Goal: Task Accomplishment & Management: Manage account settings

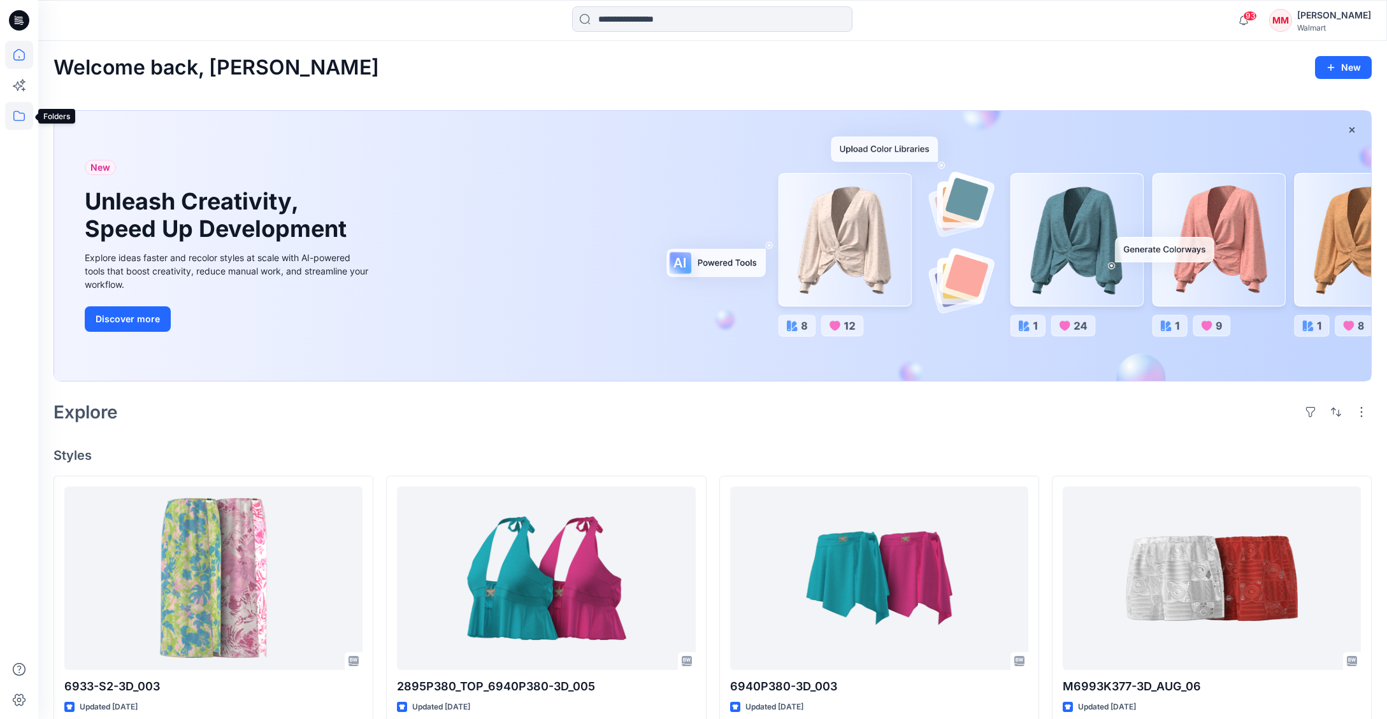
click at [20, 119] on icon at bounding box center [19, 116] width 28 height 28
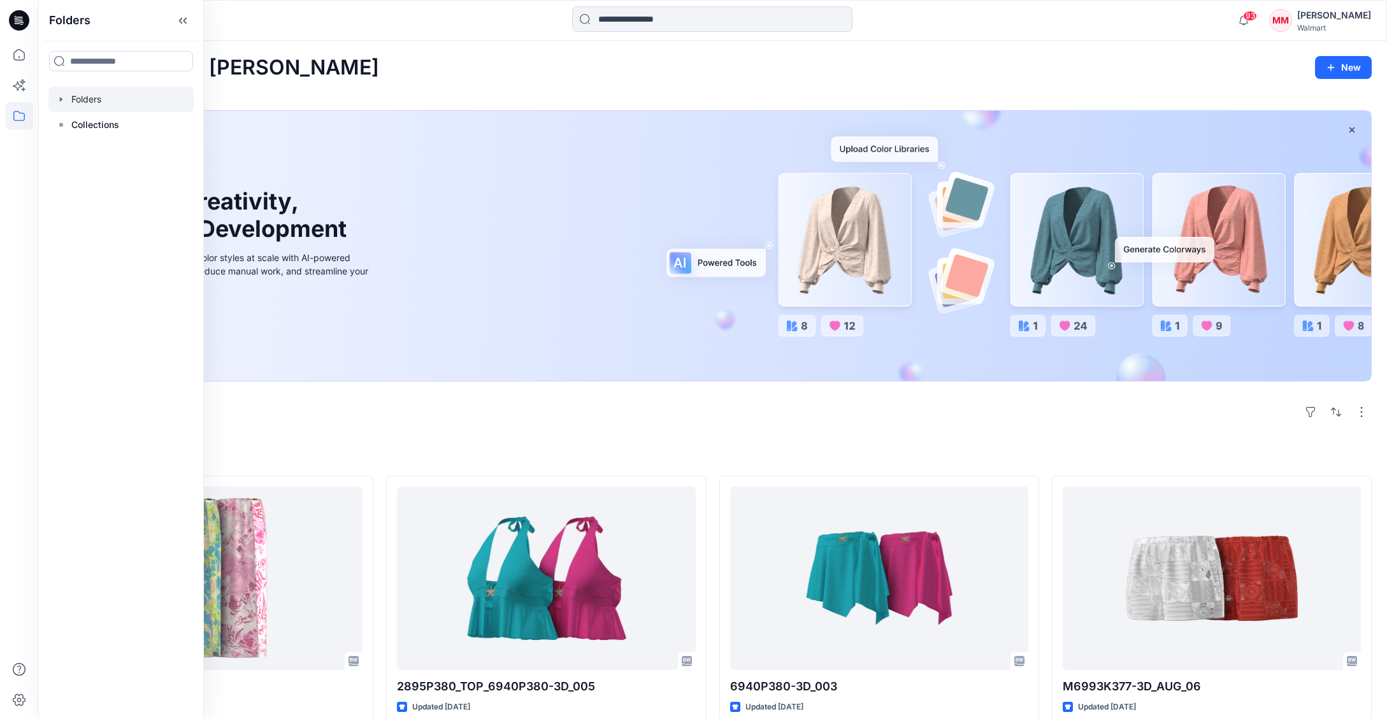
drag, startPoint x: 57, startPoint y: 99, endPoint x: 67, endPoint y: 99, distance: 9.6
click at [57, 99] on icon "button" at bounding box center [61, 99] width 10 height 10
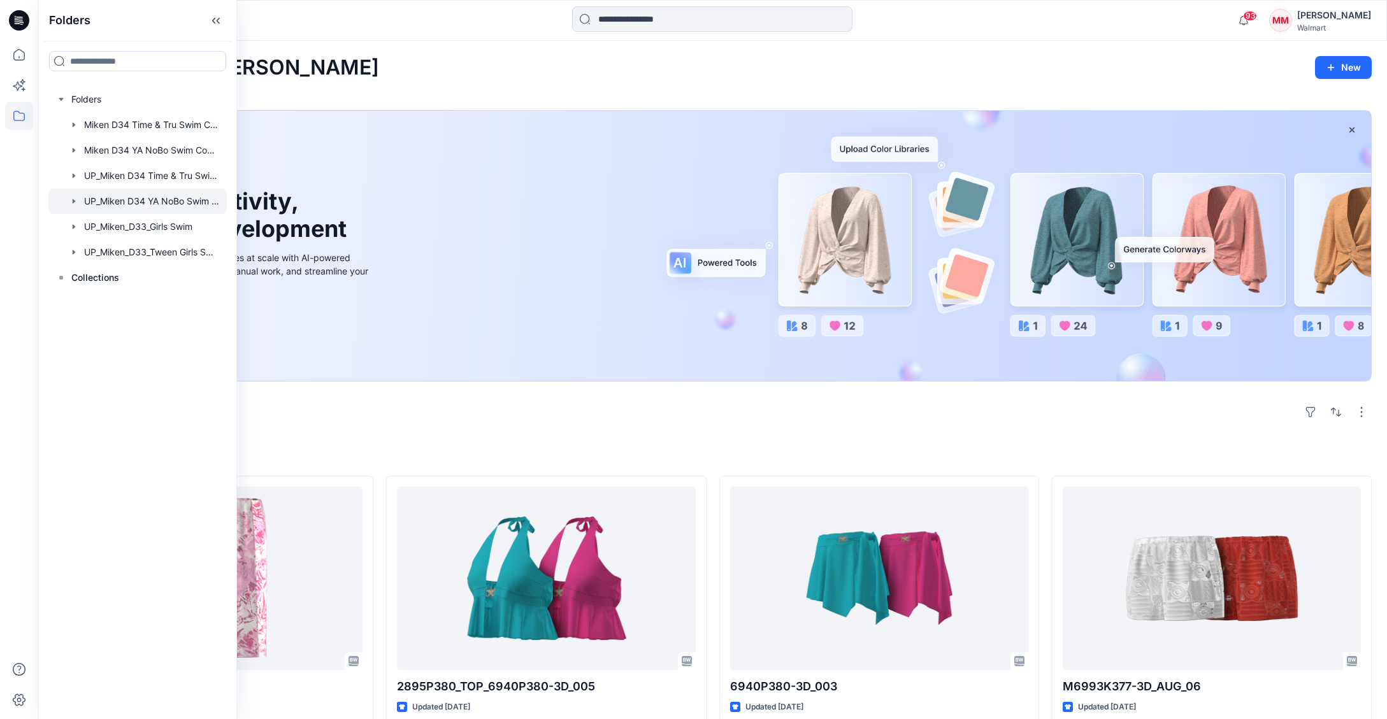
click at [186, 202] on div at bounding box center [137, 201] width 178 height 25
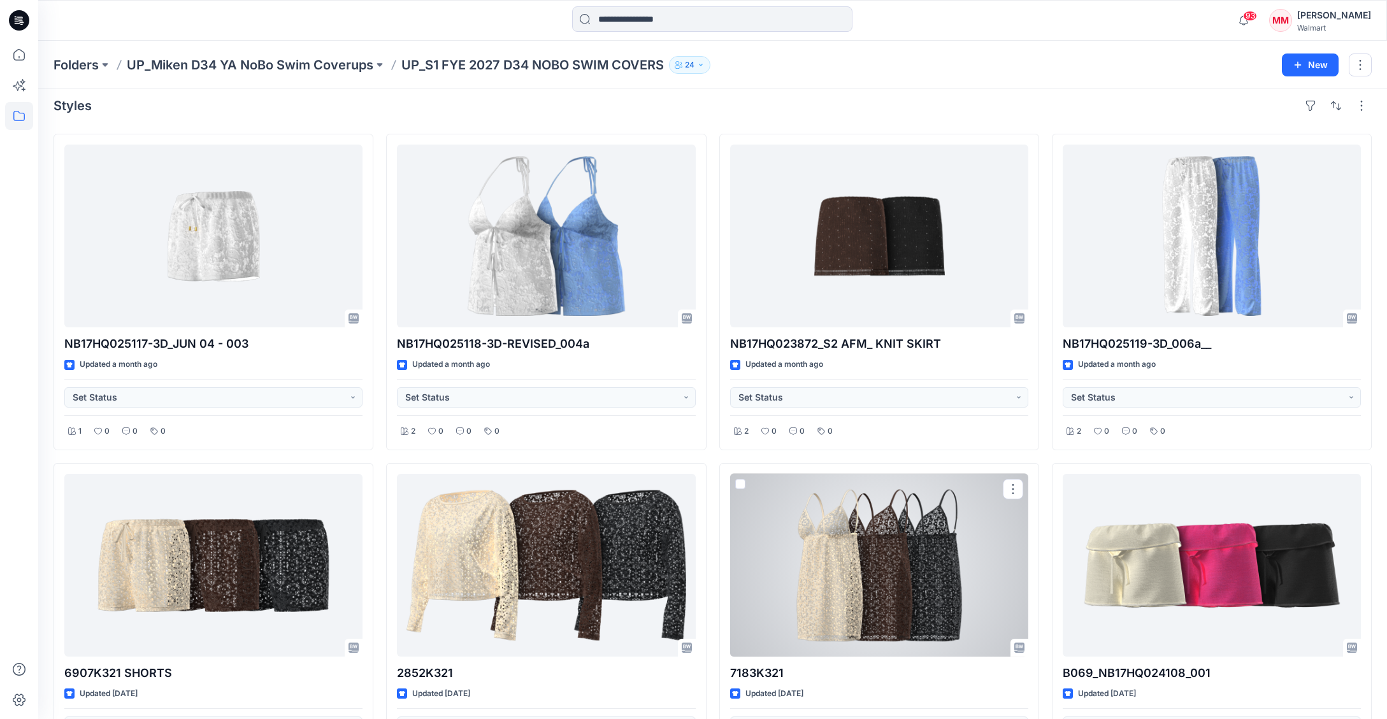
scroll to position [7, 0]
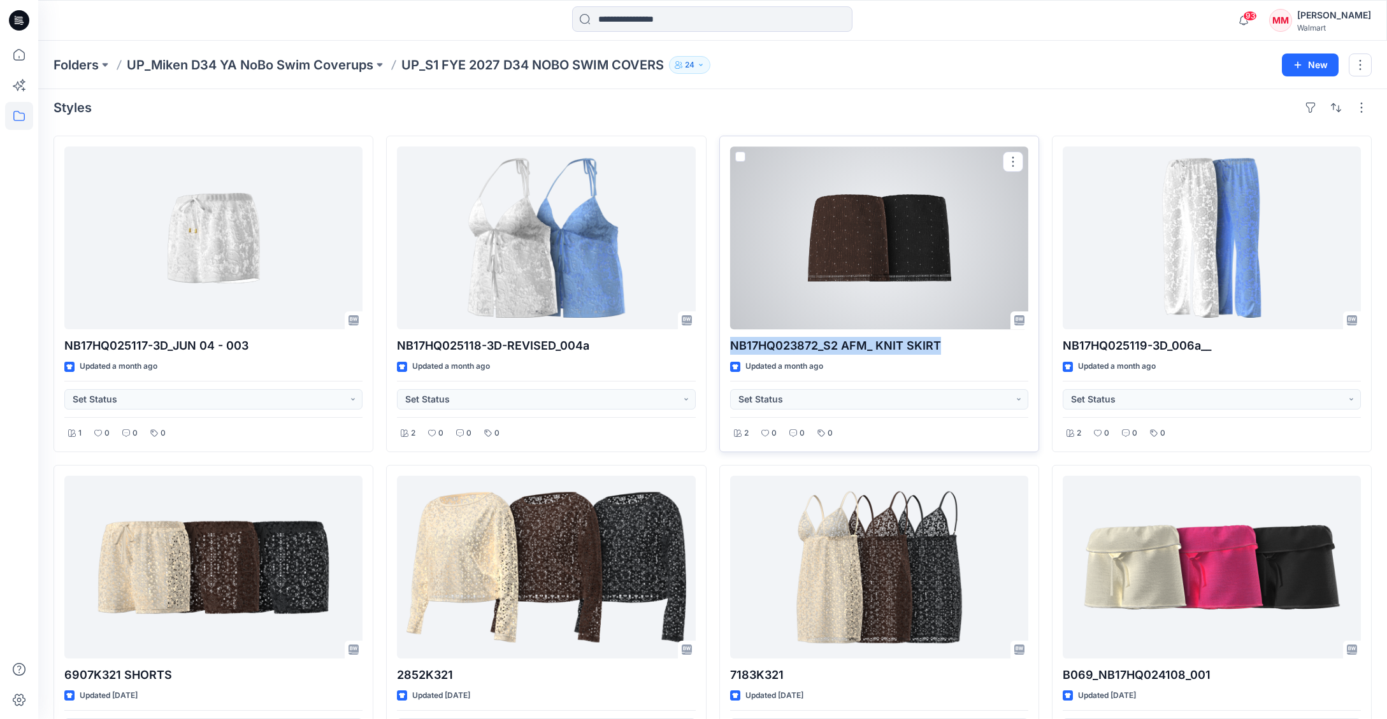
drag, startPoint x: 728, startPoint y: 345, endPoint x: 942, endPoint y: 348, distance: 213.5
click at [942, 348] on div "NB17HQ023872_S2 AFM_ KNIT SKIRT Updated a month ago Set Status 2 0 0 0" at bounding box center [879, 294] width 320 height 317
copy p "NB17HQ023872_S2 AFM_ KNIT SKIRT"
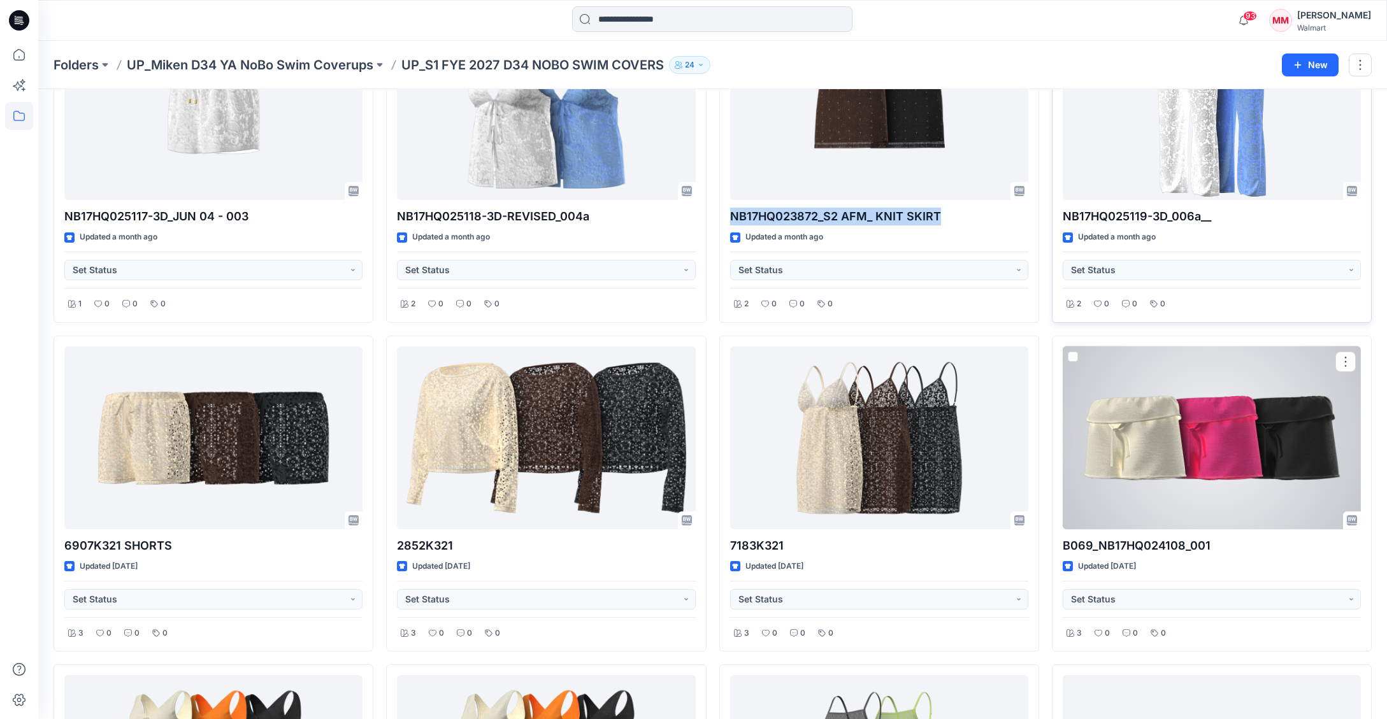
scroll to position [0, 0]
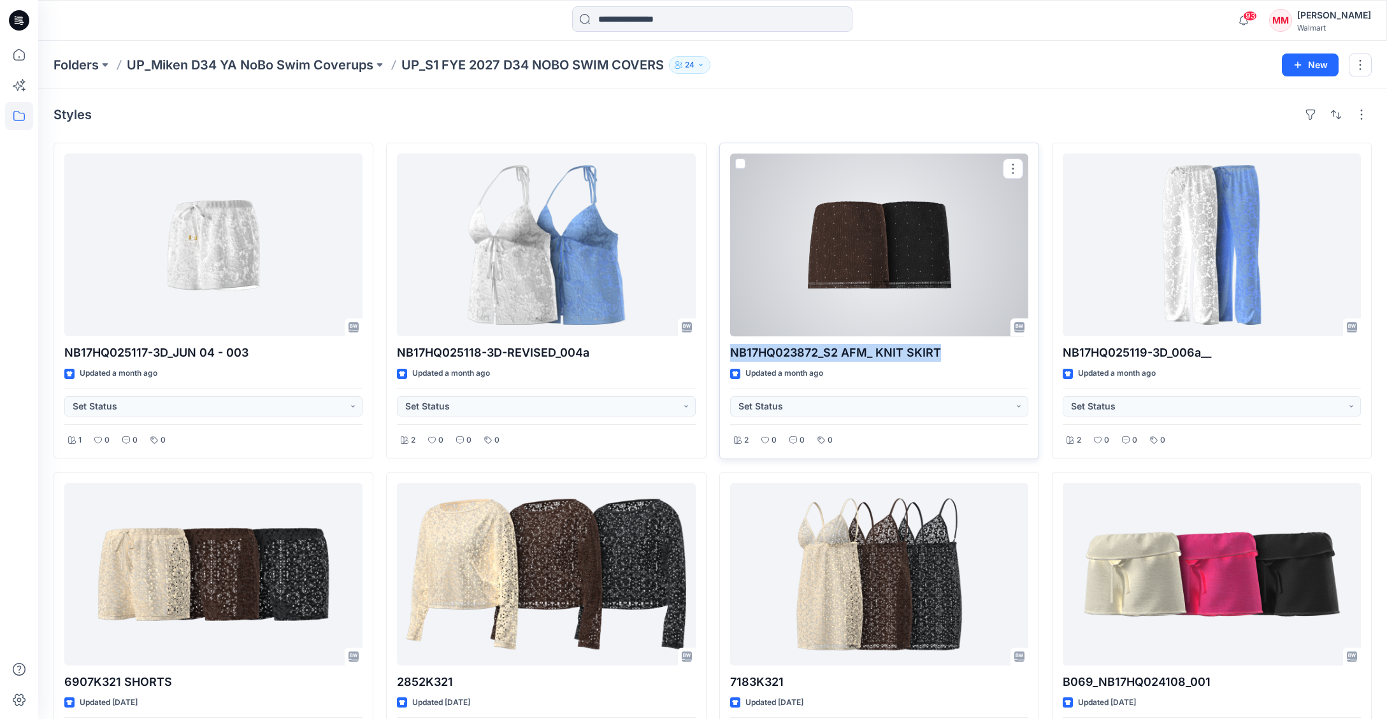
click at [911, 262] on div at bounding box center [879, 245] width 298 height 183
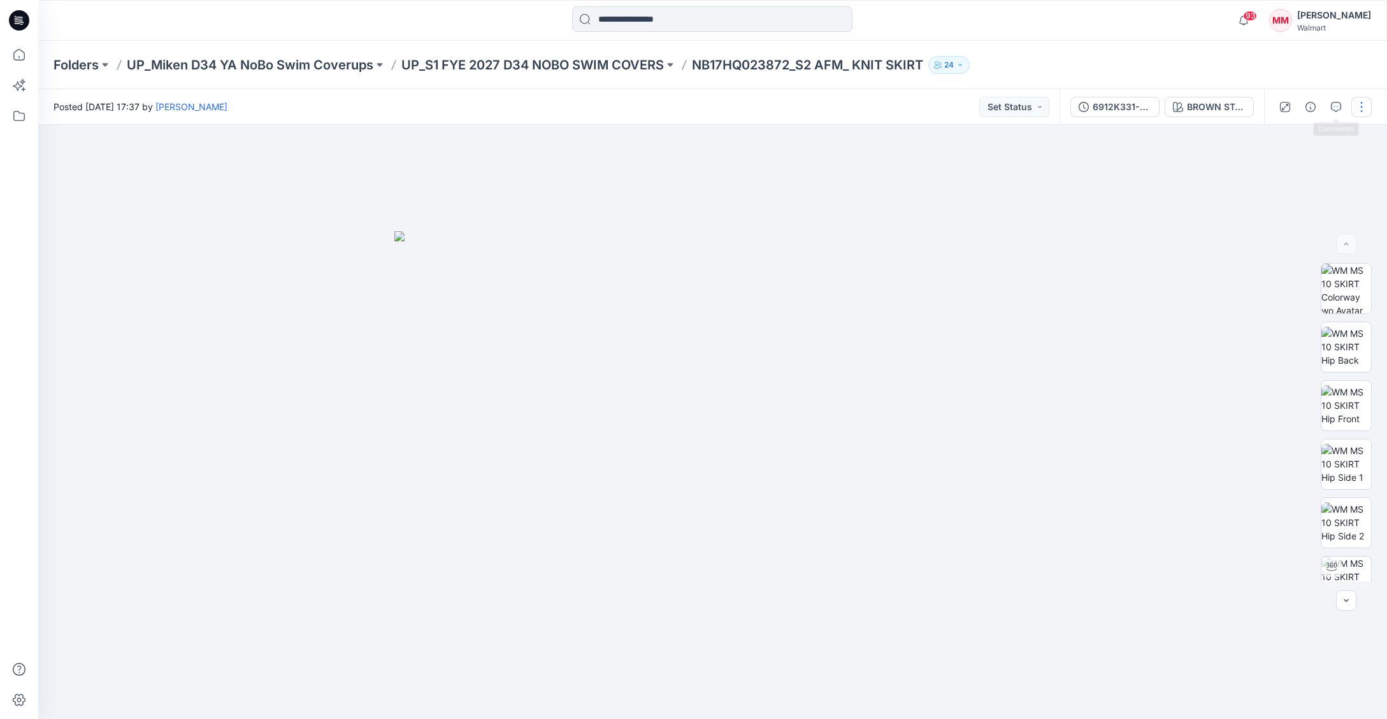
click at [1358, 107] on button "button" at bounding box center [1361, 107] width 20 height 20
click at [1289, 176] on button "Edit" at bounding box center [1307, 173] width 117 height 24
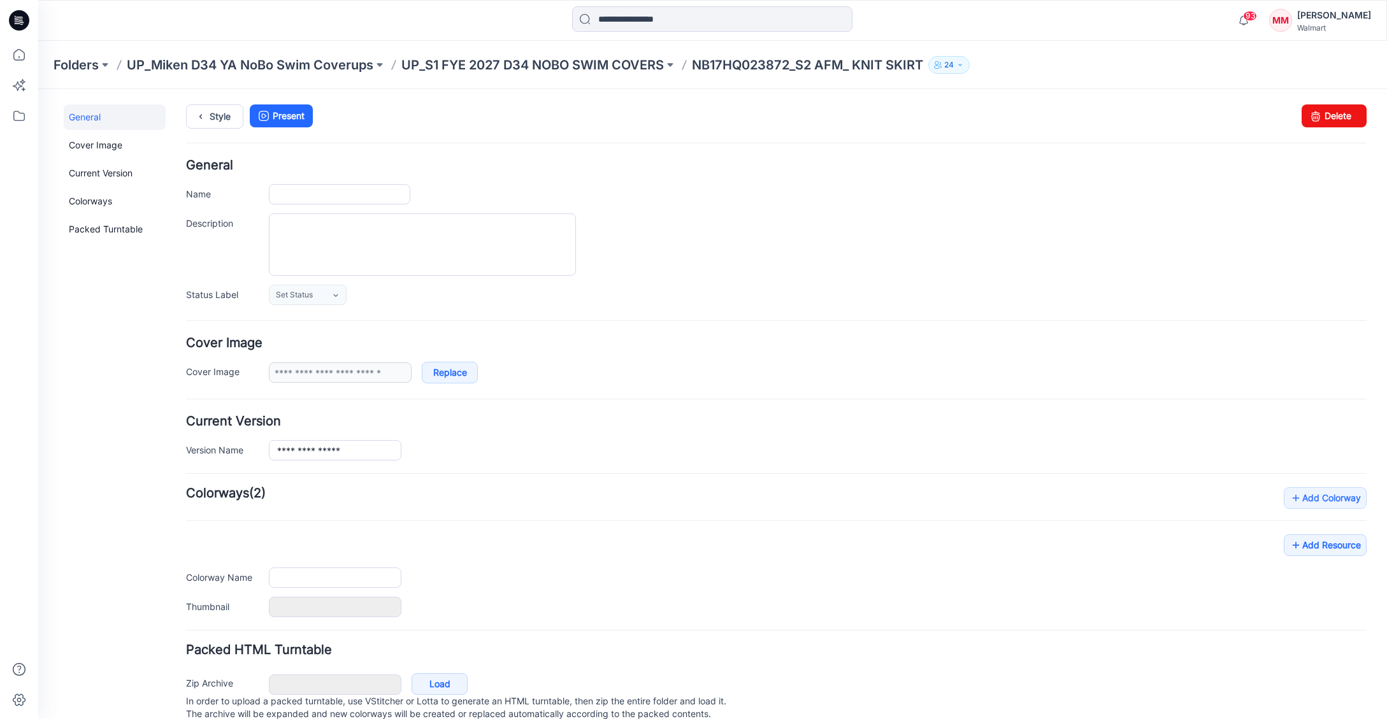
type input "**********"
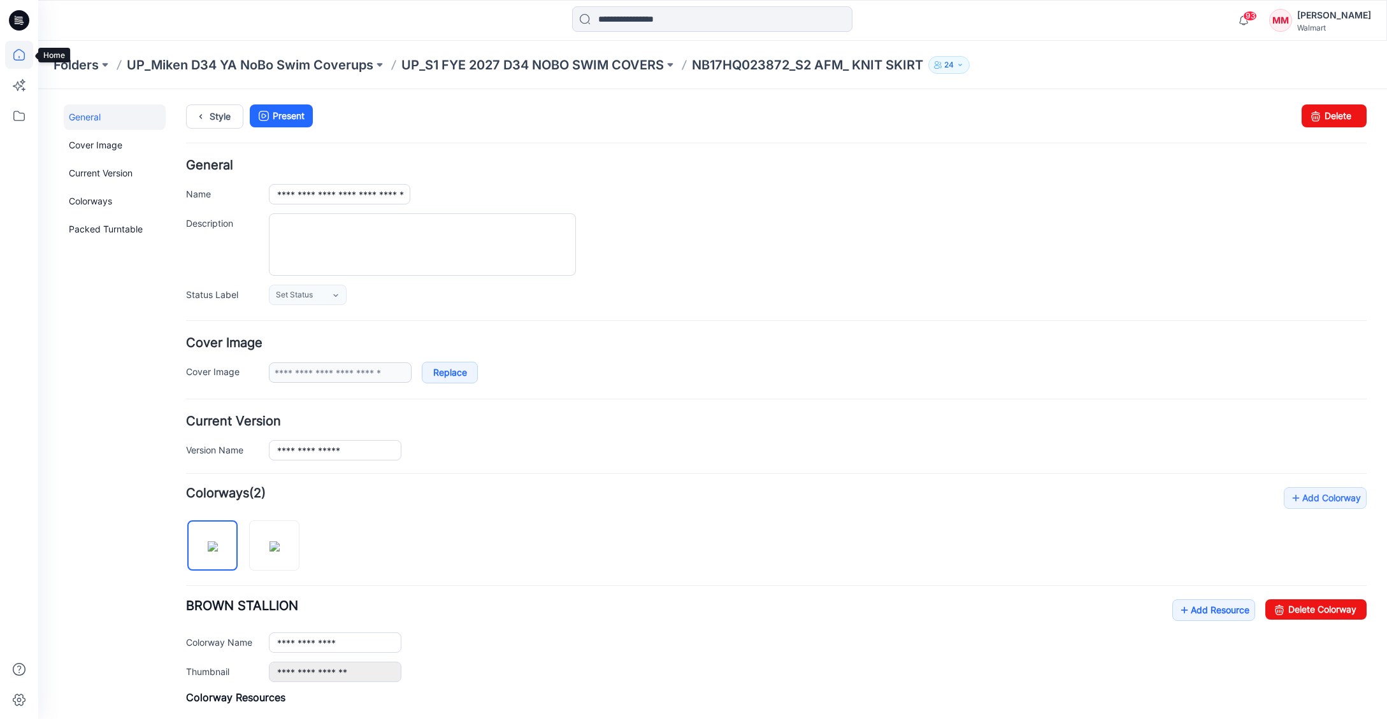
click at [19, 57] on icon at bounding box center [18, 57] width 1 height 3
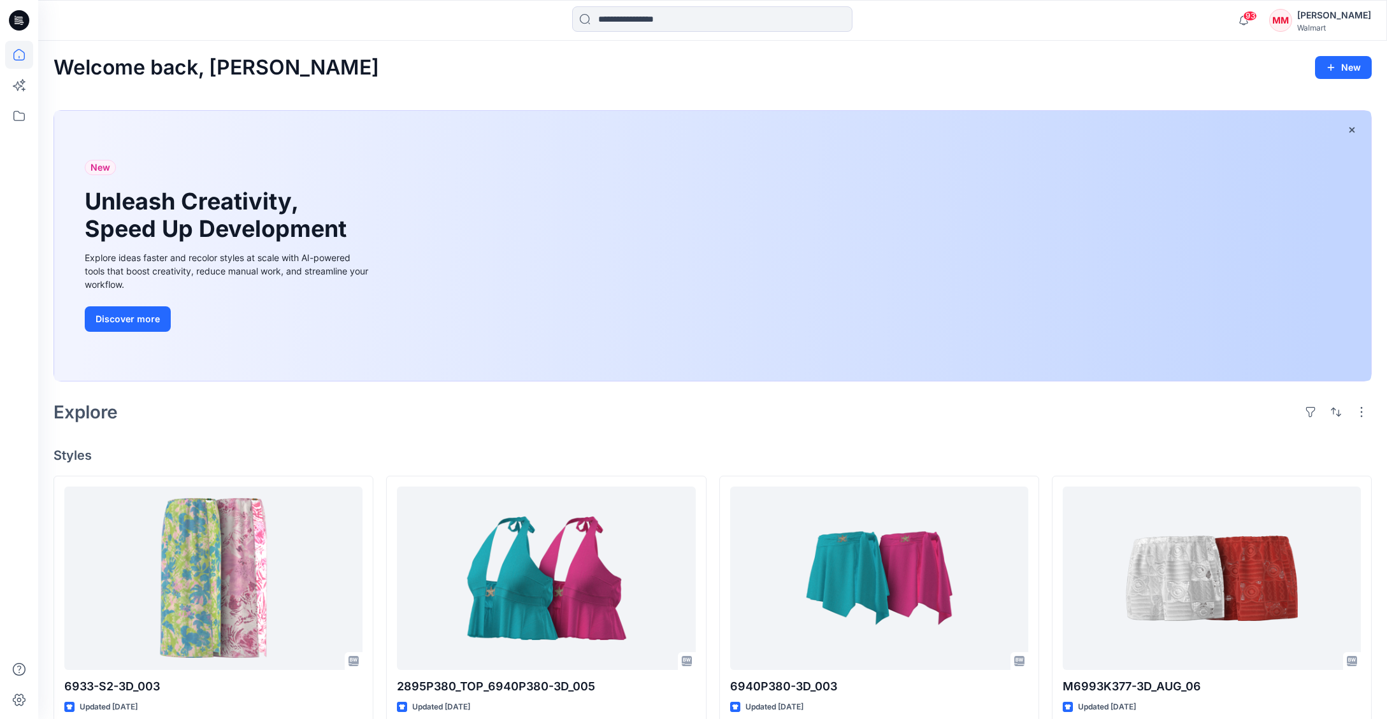
click at [1312, 20] on div "[PERSON_NAME]" at bounding box center [1334, 15] width 74 height 15
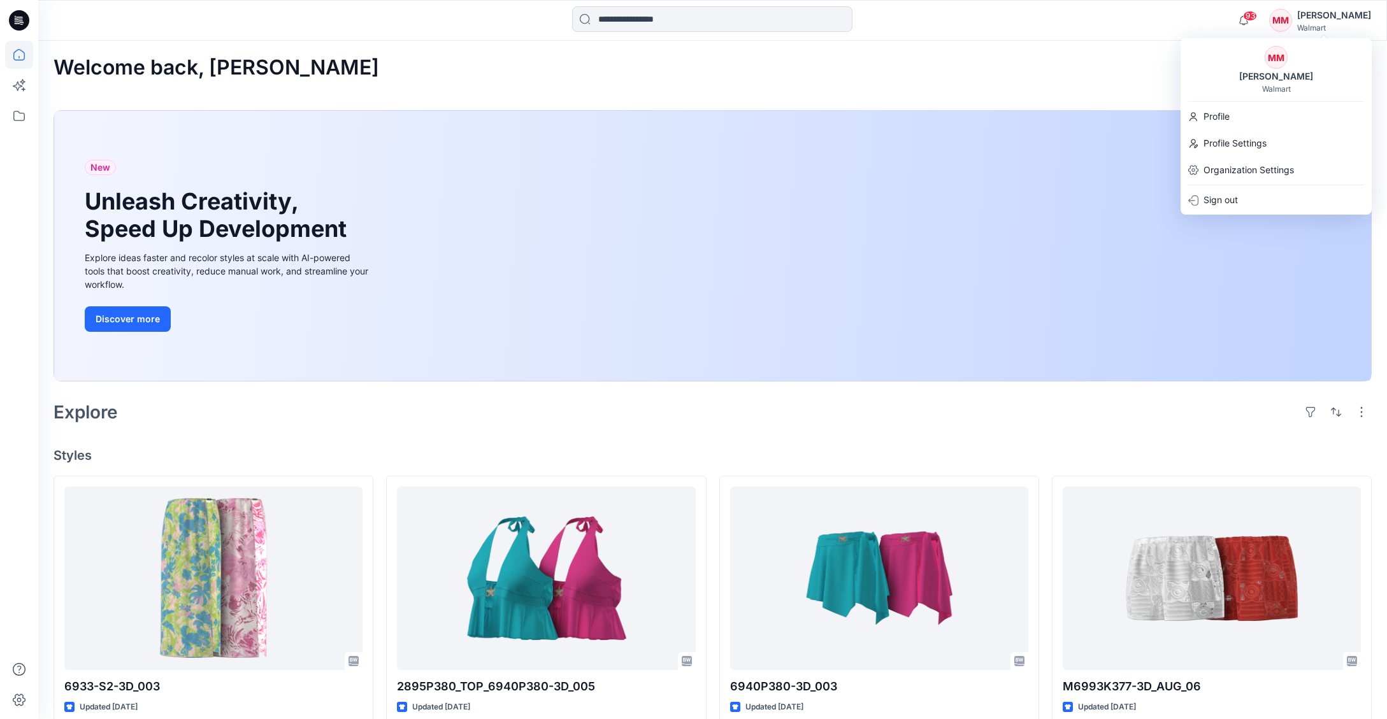
click at [1217, 69] on div "MM Michelle Minott Walmart" at bounding box center [1276, 70] width 191 height 48
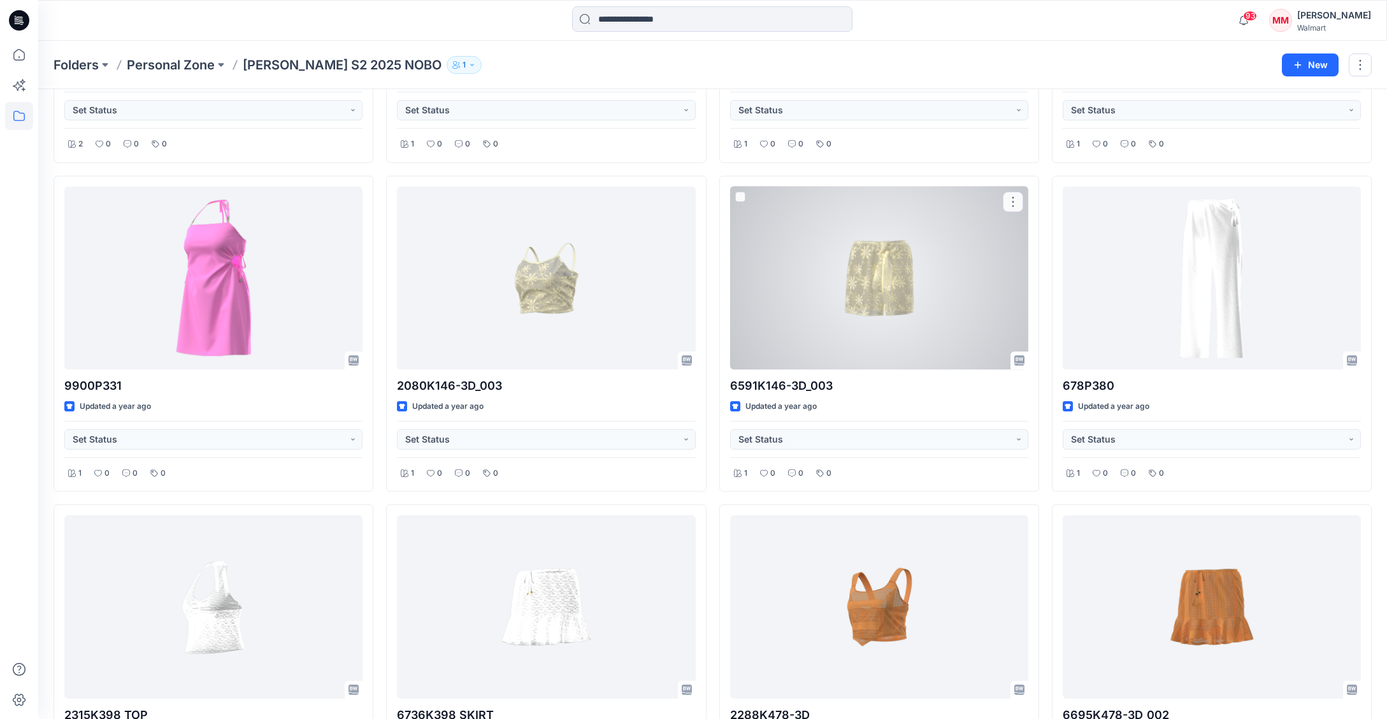
scroll to position [1072, 0]
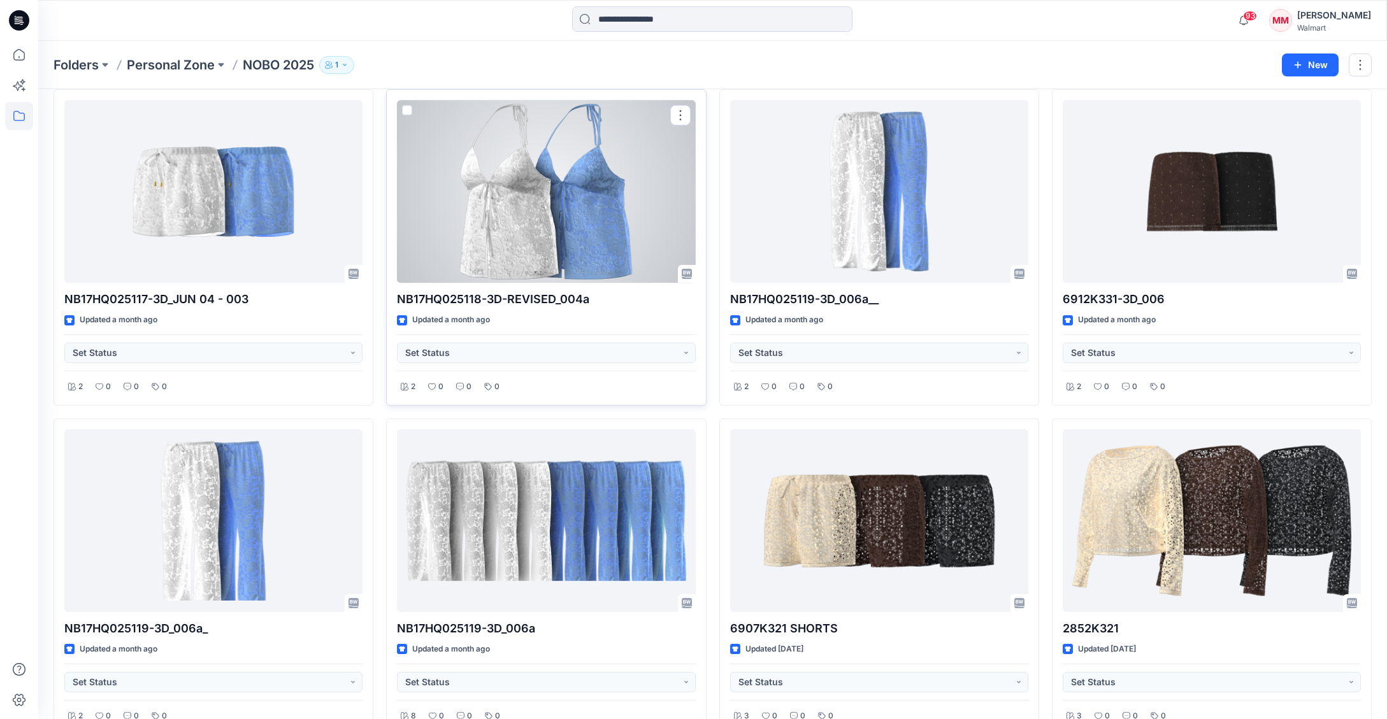
scroll to position [53, 0]
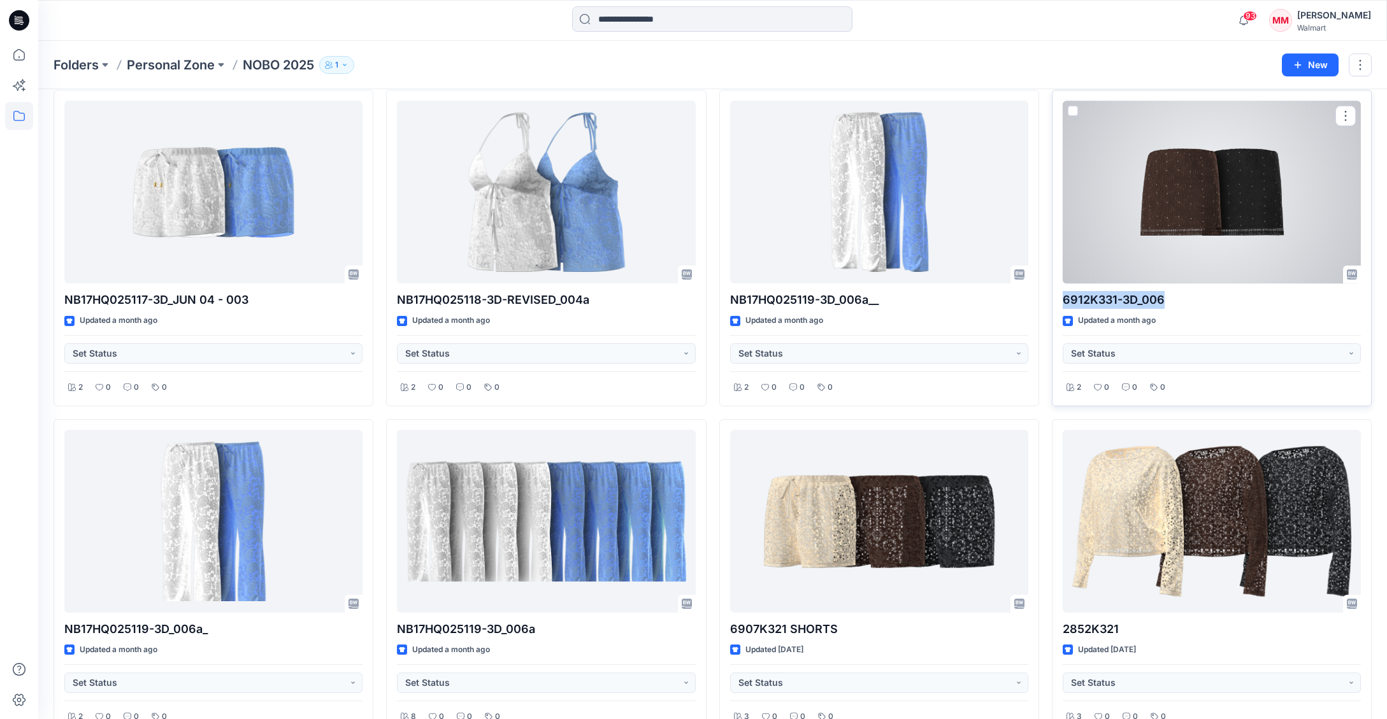
drag, startPoint x: 1161, startPoint y: 296, endPoint x: 1064, endPoint y: 297, distance: 97.5
click at [1064, 297] on p "6912K331-3D_006" at bounding box center [1212, 300] width 298 height 18
copy p "6912K331-3D_006"
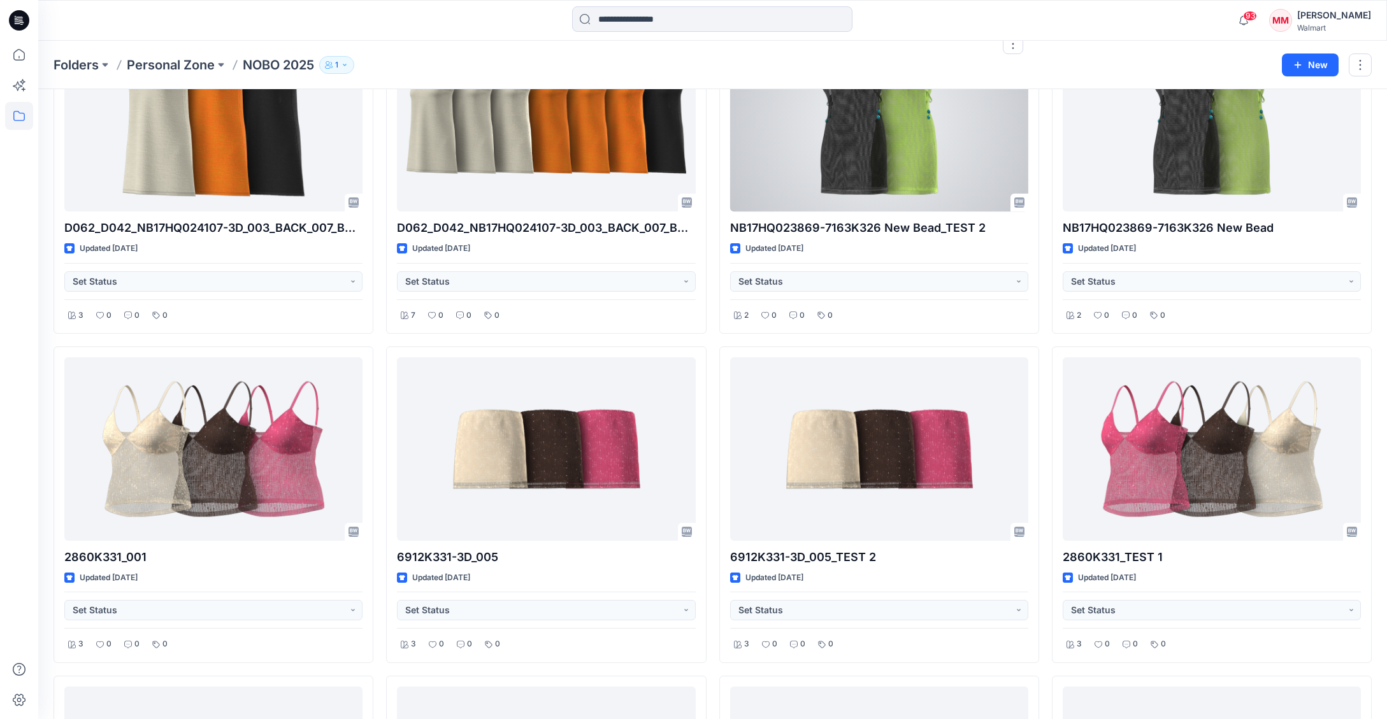
scroll to position [1171, 0]
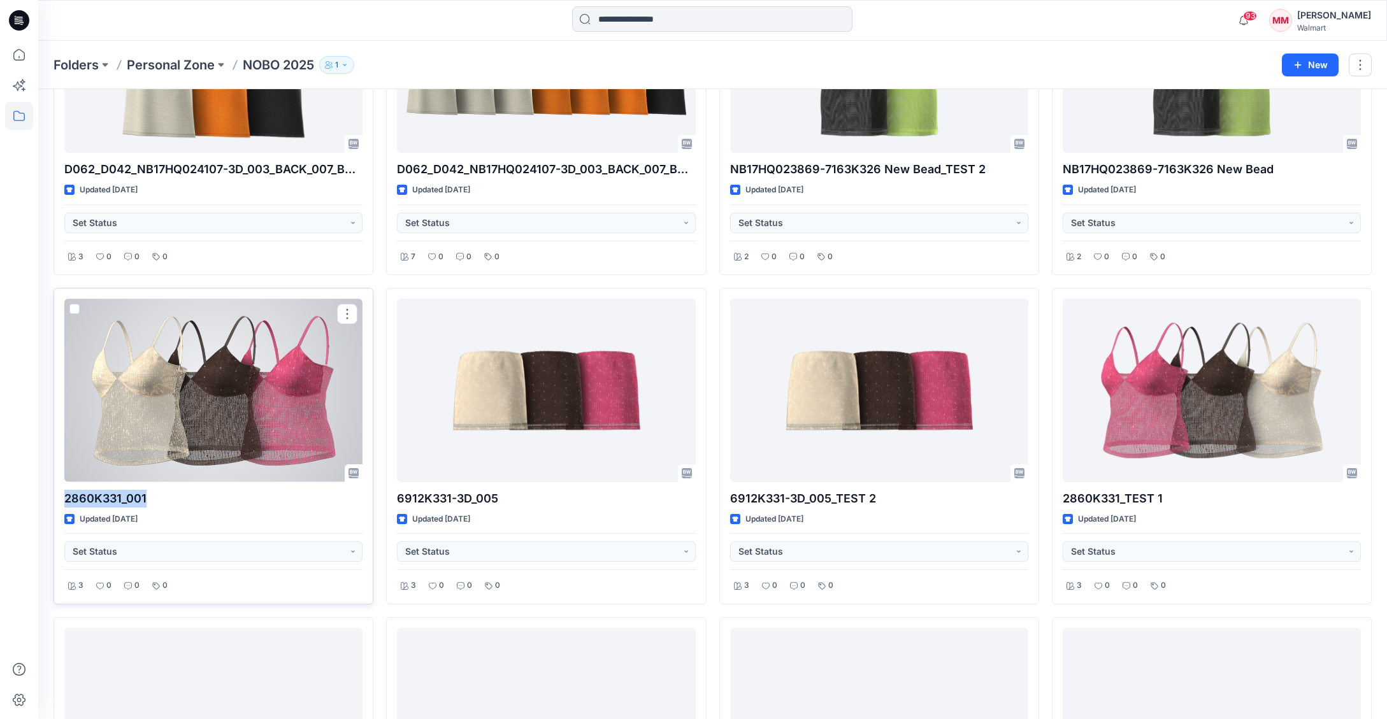
drag, startPoint x: 61, startPoint y: 498, endPoint x: 150, endPoint y: 498, distance: 89.2
click at [148, 495] on div "2860K331_001 Updated [DATE] Set Status 3 0 0 0" at bounding box center [214, 446] width 320 height 317
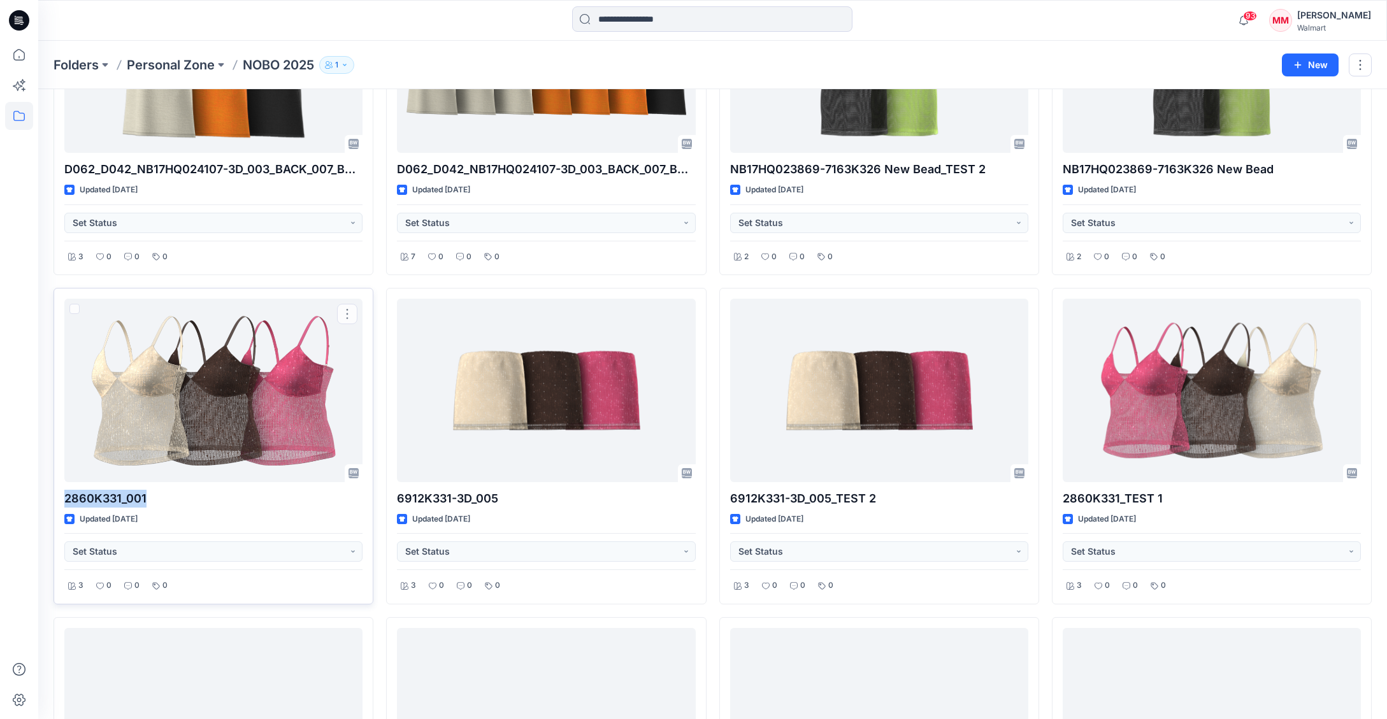
copy p "2860K331_001"
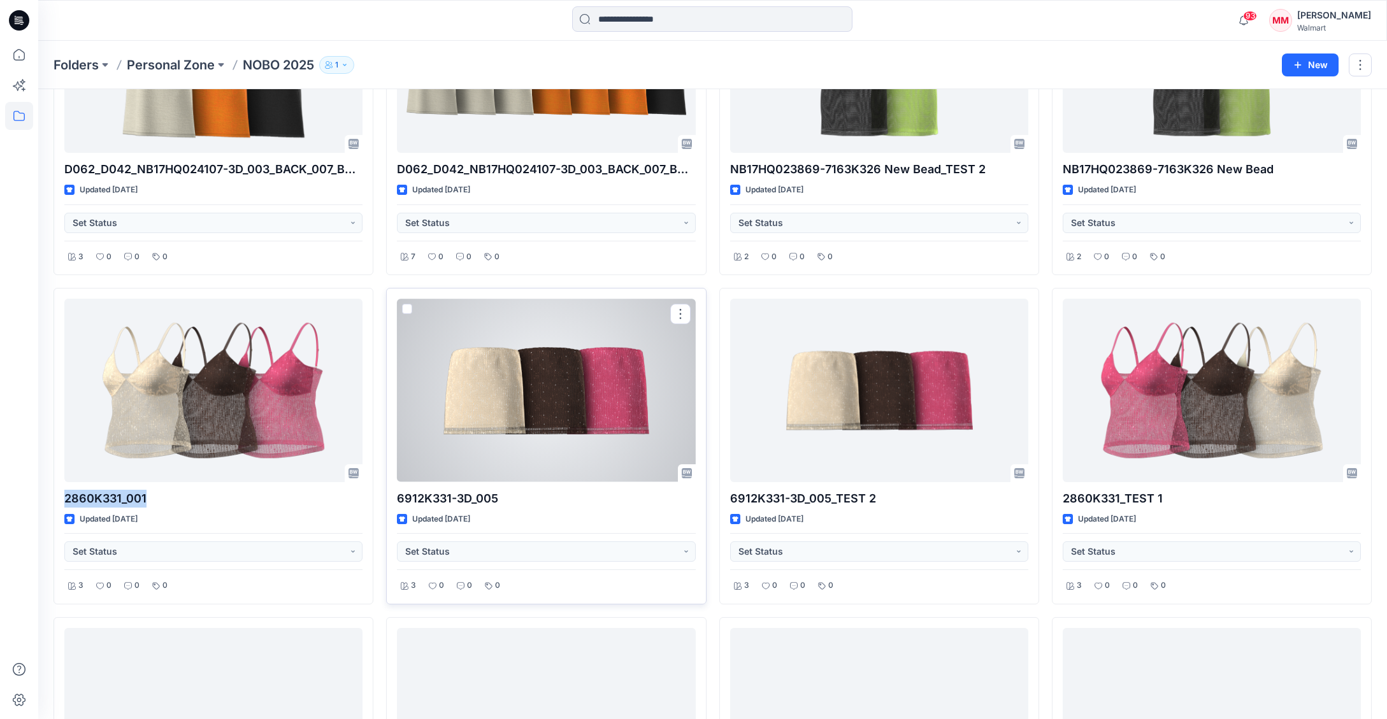
scroll to position [1400, 0]
